Goal: Check status: Check status

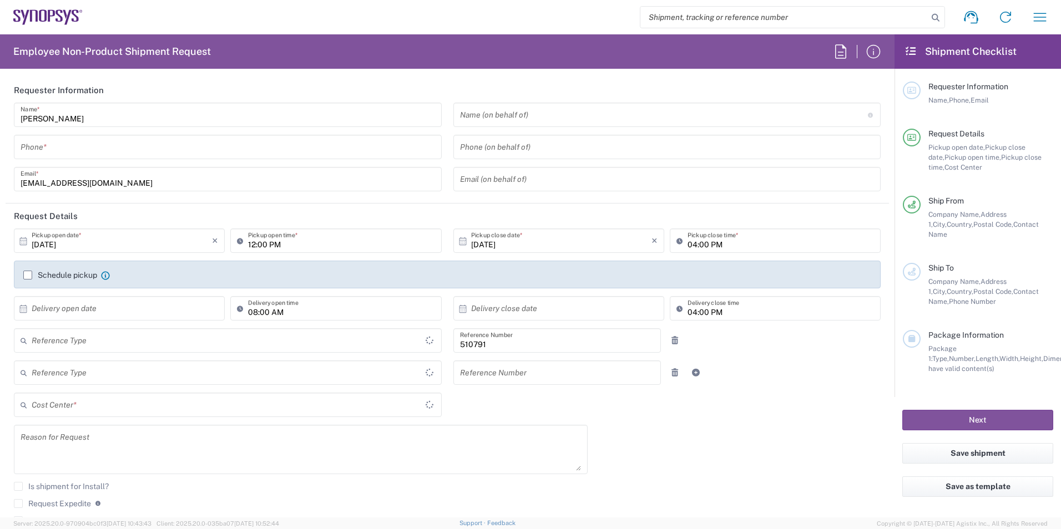
type input "Department"
type input "FR65, SDG, ZEBU, SW 510791"
type input "Delivered at Place"
type input "France"
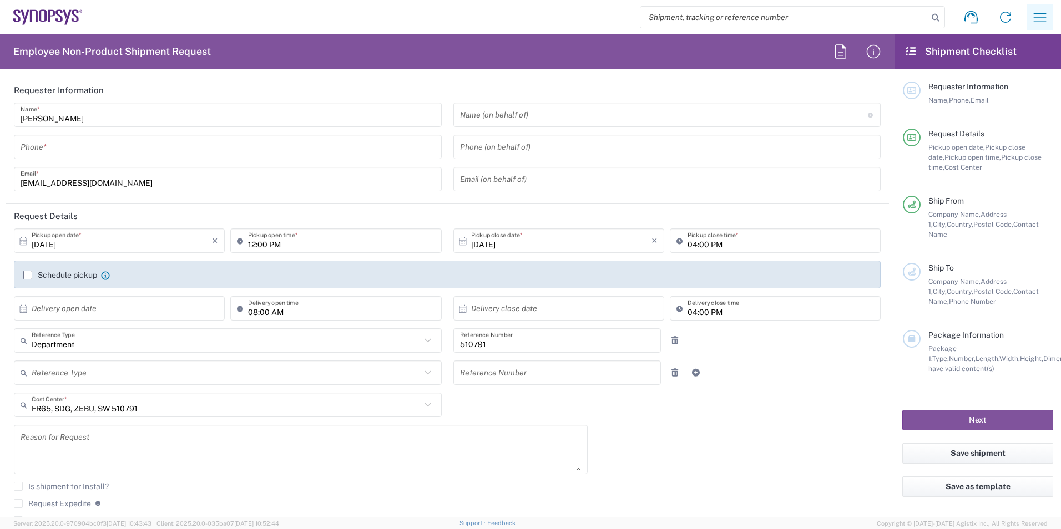
type input "Wissous/Rungis FR65"
drag, startPoint x: 0, startPoint y: 0, endPoint x: 1033, endPoint y: 13, distance: 1033.0
click at [1033, 13] on icon "button" at bounding box center [1040, 17] width 18 height 18
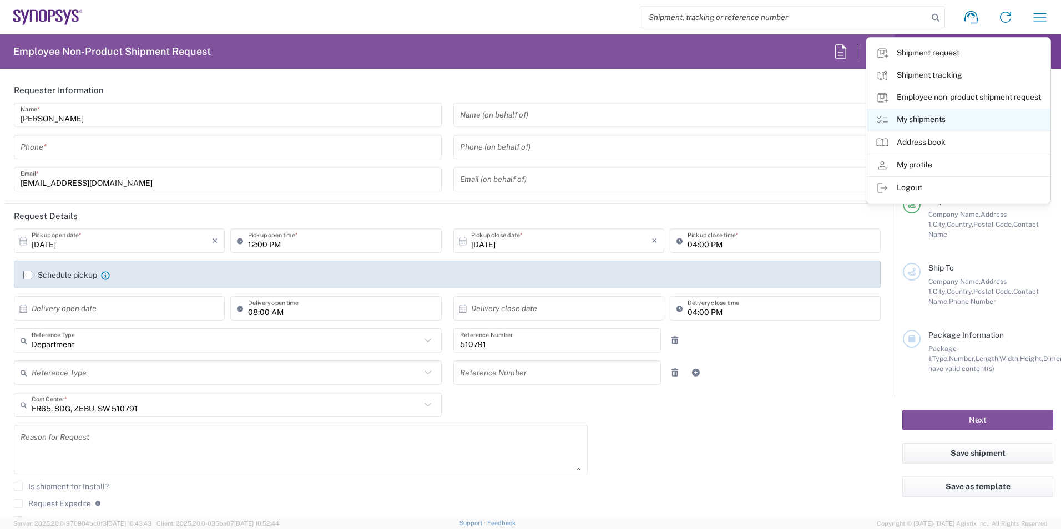
click at [923, 116] on link "My shipments" at bounding box center [958, 120] width 183 height 22
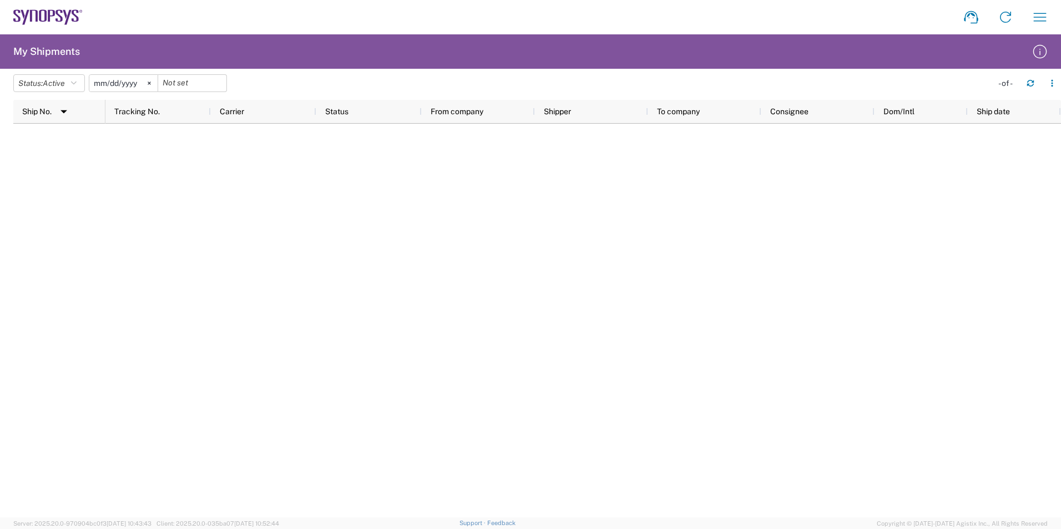
click at [205, 156] on div at bounding box center [582, 321] width 955 height 394
click at [83, 79] on button "Status: Active" at bounding box center [49, 83] width 72 height 18
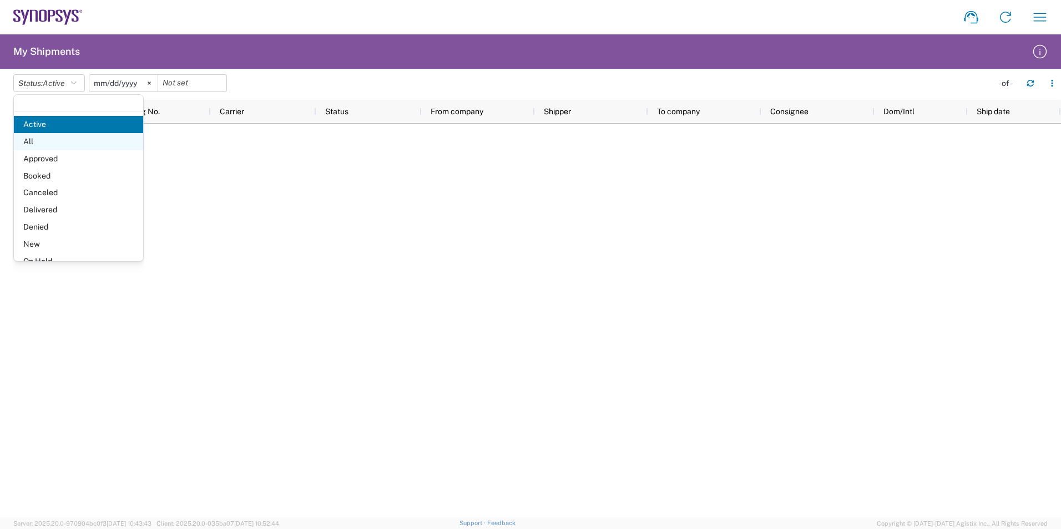
click at [60, 136] on span "All" at bounding box center [78, 141] width 129 height 17
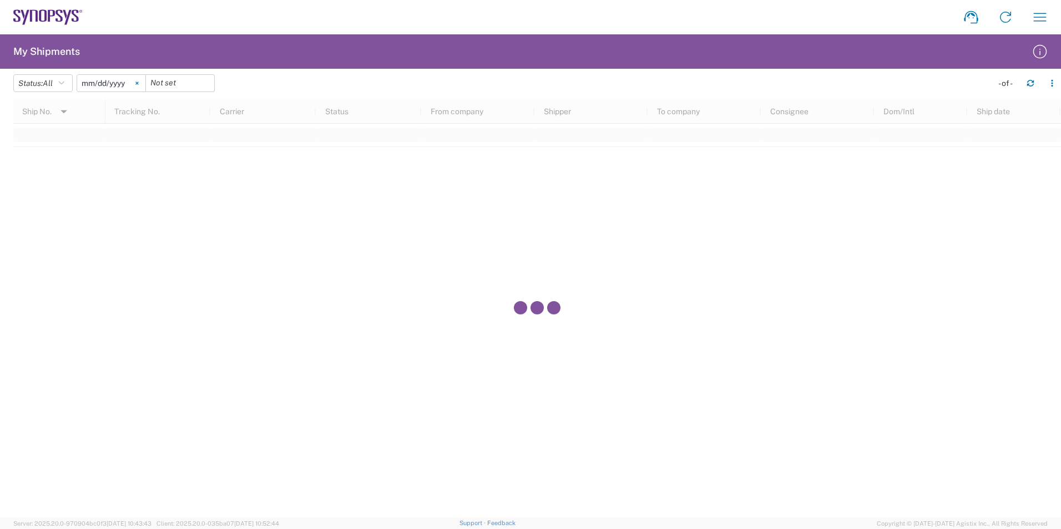
click at [138, 83] on icon at bounding box center [136, 83] width 3 height 3
click at [133, 84] on input "date" at bounding box center [111, 83] width 68 height 17
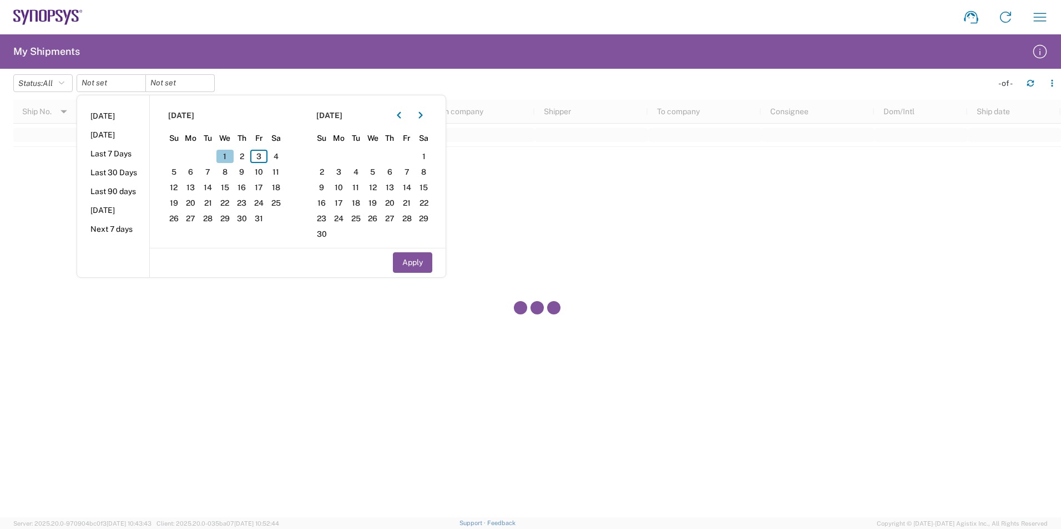
click at [234, 153] on span "1" at bounding box center [224, 156] width 17 height 13
click at [407, 265] on button "Apply" at bounding box center [412, 262] width 39 height 21
type input "2025-10-01"
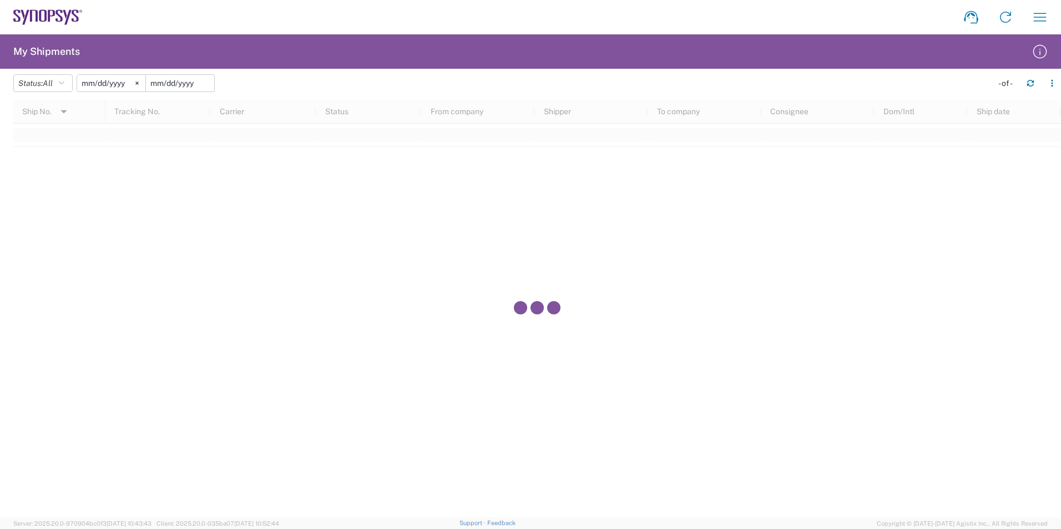
click at [180, 83] on input "date" at bounding box center [180, 83] width 68 height 17
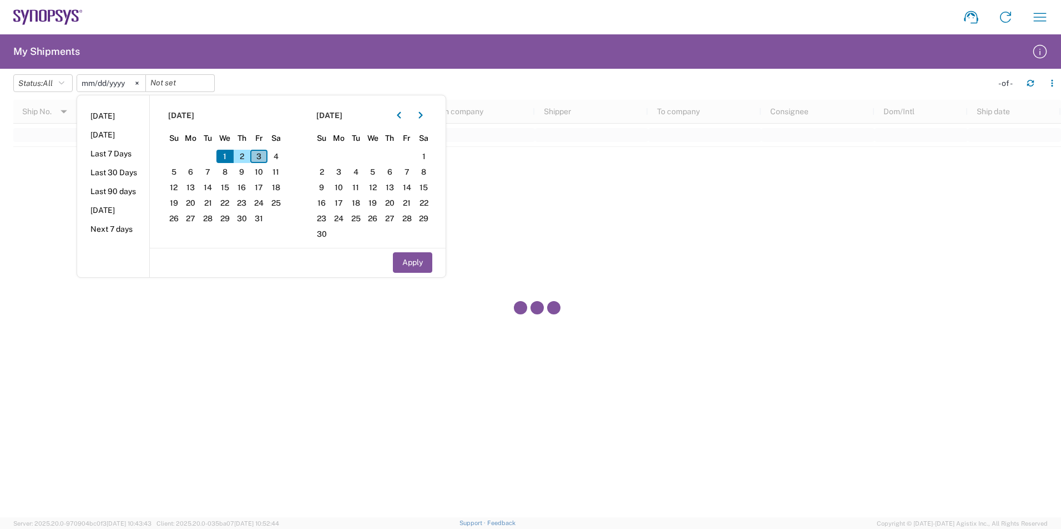
click at [259, 159] on span "3" at bounding box center [258, 156] width 17 height 13
click at [401, 262] on button "Apply" at bounding box center [412, 262] width 39 height 21
type input "2025-10-03"
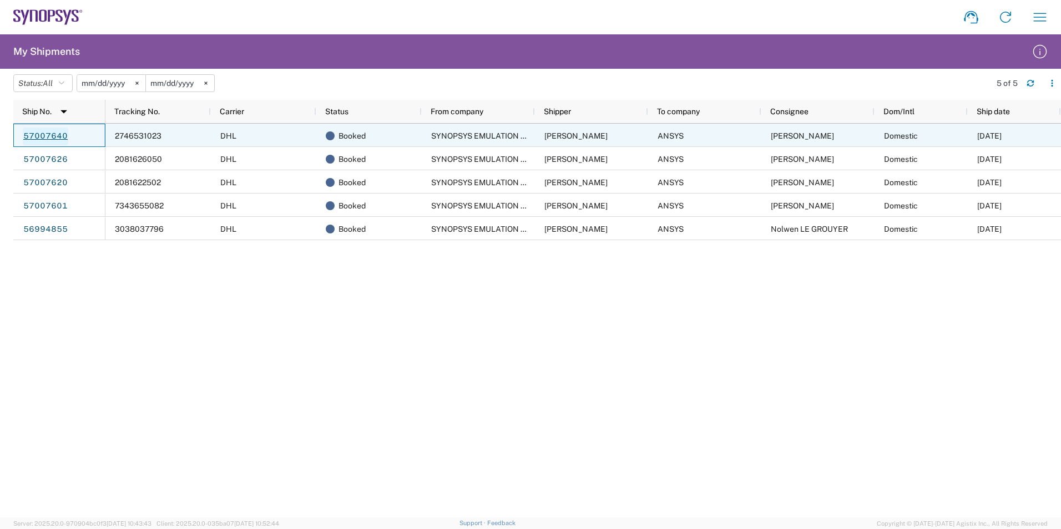
drag, startPoint x: 76, startPoint y: 134, endPoint x: 36, endPoint y: 133, distance: 39.9
click at [36, 133] on div "57007640" at bounding box center [59, 135] width 92 height 23
click at [36, 133] on link "57007640" at bounding box center [45, 137] width 45 height 18
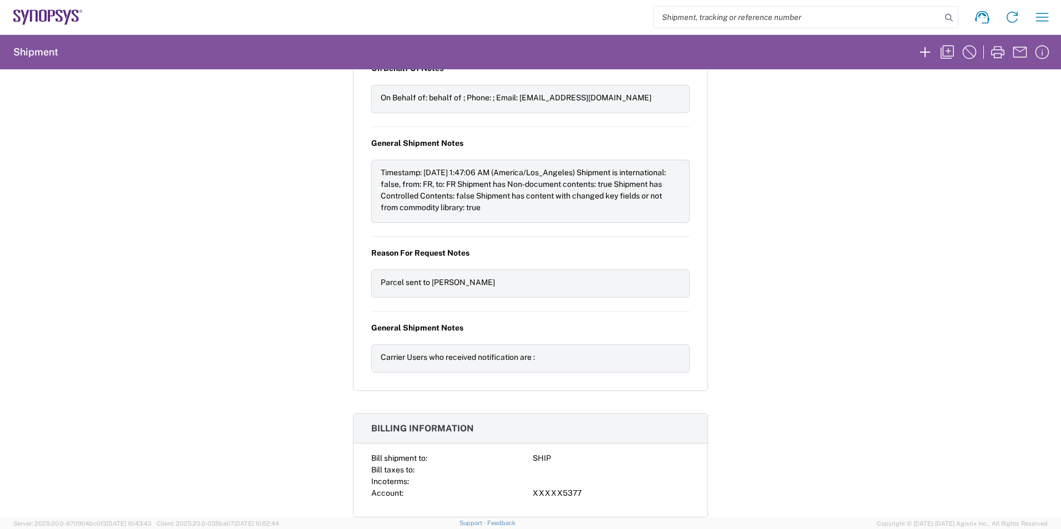
scroll to position [665, 0]
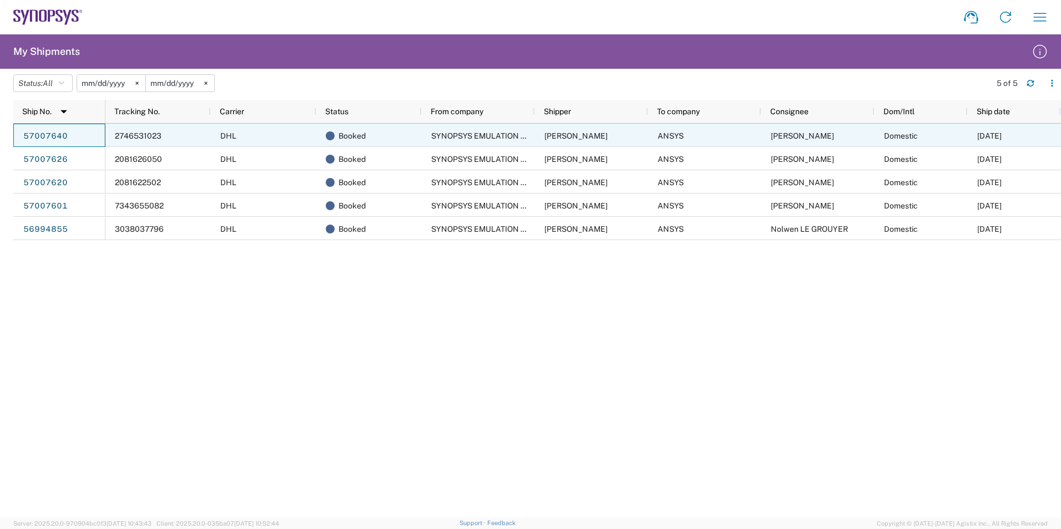
drag, startPoint x: 92, startPoint y: 134, endPoint x: 71, endPoint y: 134, distance: 20.5
click at [71, 134] on div "57007640" at bounding box center [59, 135] width 92 height 23
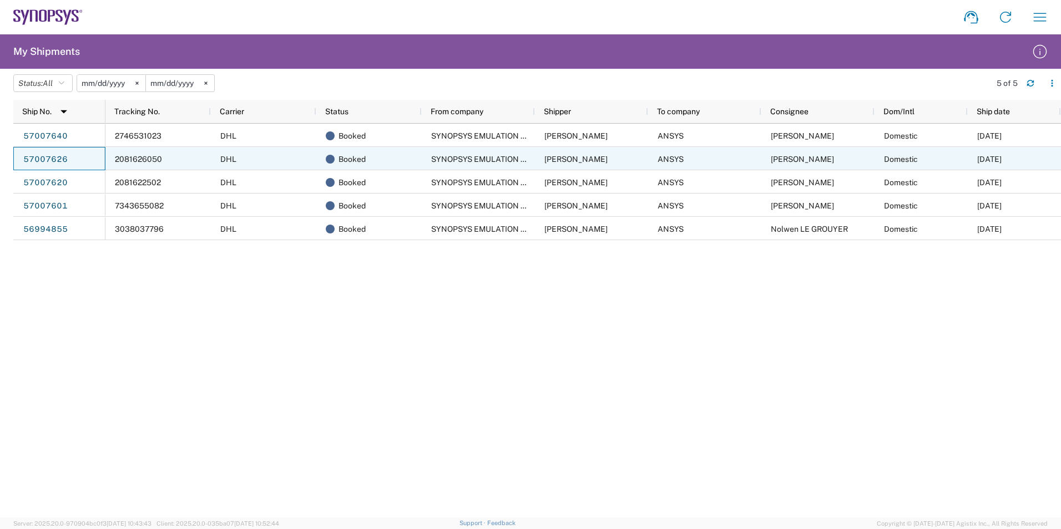
click at [74, 160] on div "57007626" at bounding box center [59, 158] width 92 height 23
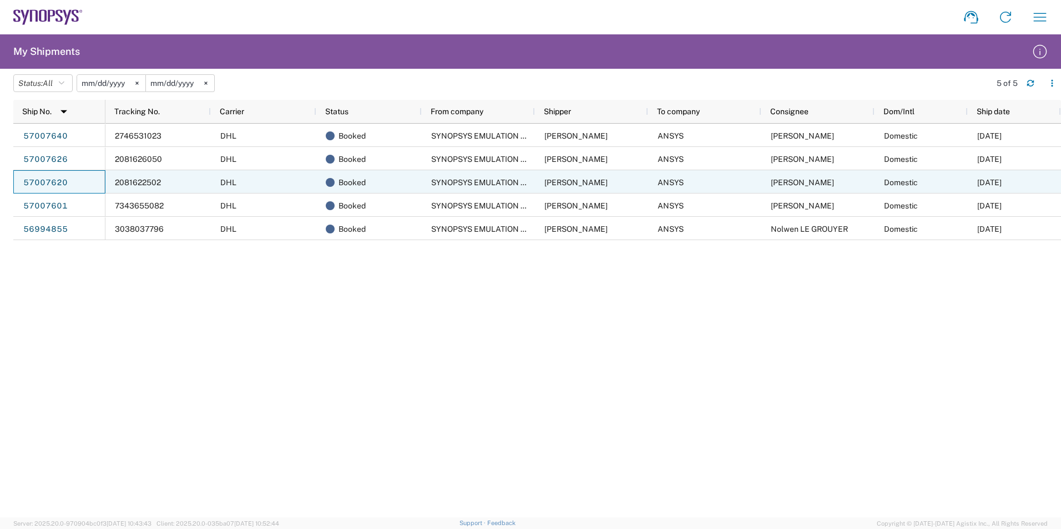
drag, startPoint x: 77, startPoint y: 180, endPoint x: 93, endPoint y: 178, distance: 15.7
click at [93, 178] on div "57007620" at bounding box center [59, 181] width 92 height 23
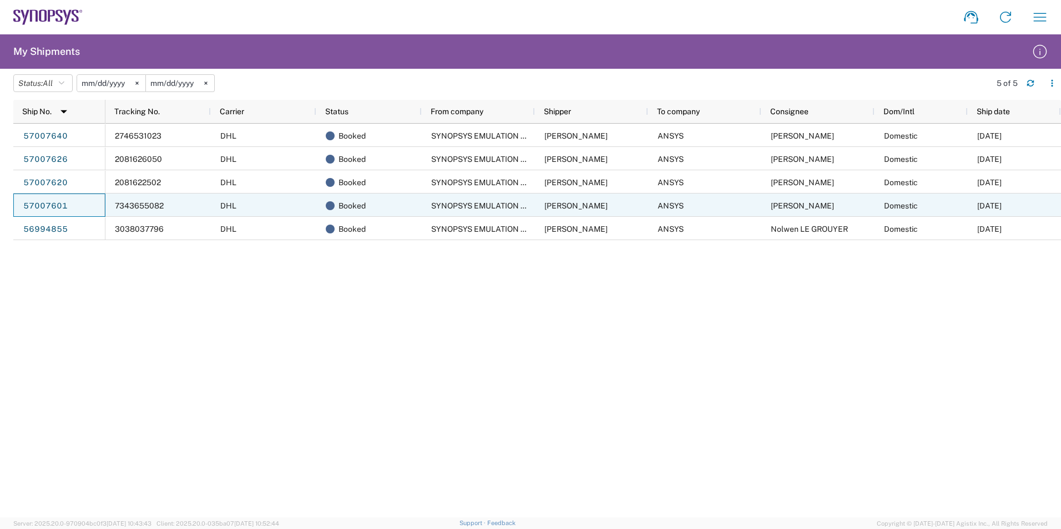
click at [92, 208] on div "57007601" at bounding box center [59, 205] width 92 height 23
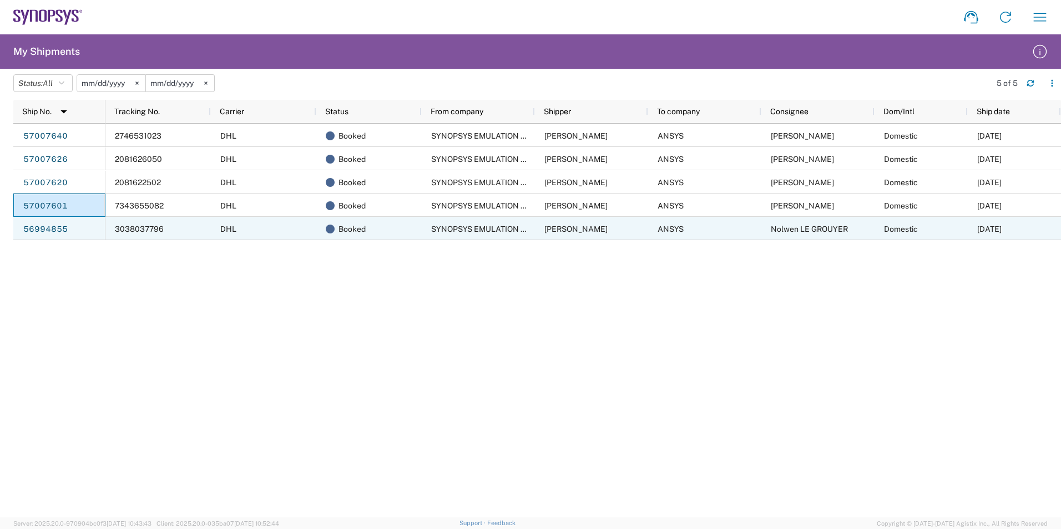
click at [85, 229] on div "56994855" at bounding box center [59, 228] width 92 height 23
